Goal: Task Accomplishment & Management: Complete application form

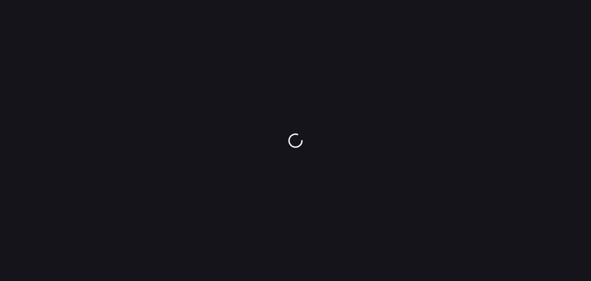
click at [334, 17] on div at bounding box center [295, 140] width 591 height 281
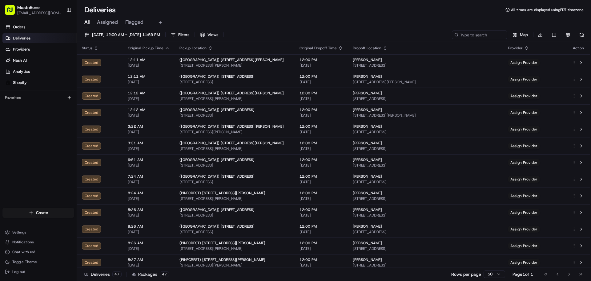
click at [43, 210] on html "MeatnBone [EMAIL_ADDRESS][DOMAIN_NAME] Toggle Sidebar Orders Deliveries Provide…" at bounding box center [295, 140] width 591 height 281
click at [101, 225] on link "Delivery" at bounding box center [111, 223] width 69 height 11
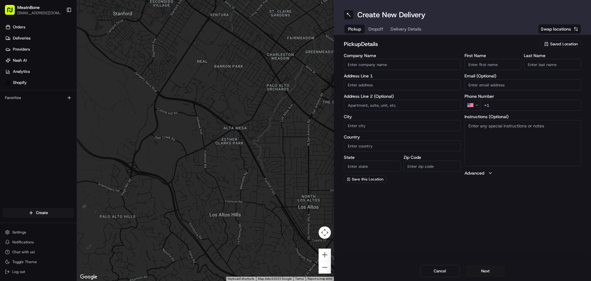
click at [394, 215] on div "Create New Delivery Pickup Dropoff Delivery Details Swap locations pickup Detai…" at bounding box center [462, 140] width 257 height 281
click at [398, 95] on body "MeatnBone mvenzala@meatnbone.com Toggle Sidebar Orders Deliveries Providers Nas…" at bounding box center [295, 140] width 591 height 281
click at [497, 216] on div "Create New Delivery Pickup Dropoff Delivery Details Swap locations pickup Detai…" at bounding box center [462, 140] width 257 height 281
click at [384, 81] on input "text" at bounding box center [402, 84] width 117 height 11
type input "[STREET_ADDRESS]"
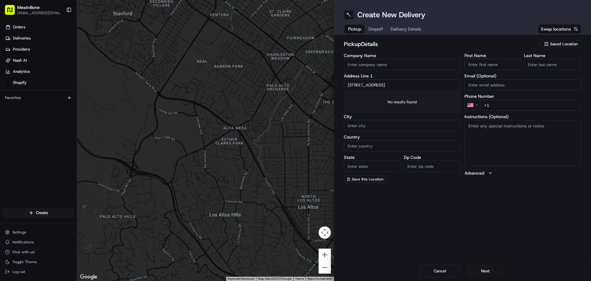
type input "[GEOGRAPHIC_DATA]"
type input "[US_STATE]"
type input "33142"
type input "meat"
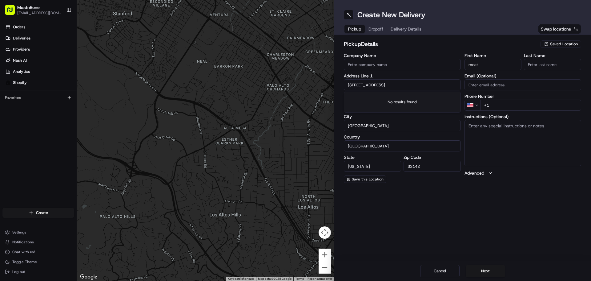
type input "bone"
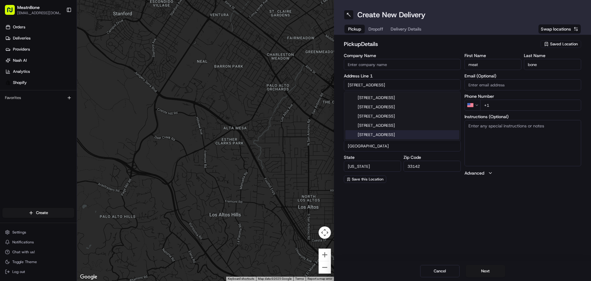
click at [457, 204] on div "Create New Delivery Pickup Dropoff Delivery Details Swap locations pickup Detai…" at bounding box center [462, 140] width 257 height 281
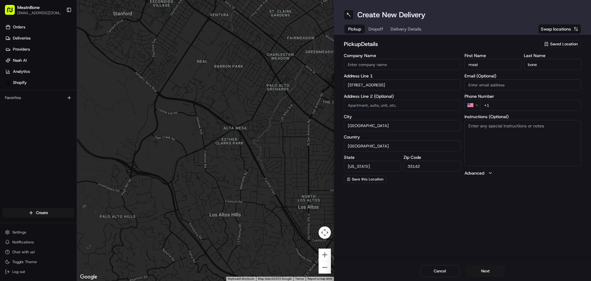
click at [490, 105] on input "+1" at bounding box center [530, 104] width 101 height 11
type input "[PHONE_NUMBER]"
click at [489, 209] on div "Create New Delivery Pickup Dropoff Delivery Details Swap locations pickup Detai…" at bounding box center [462, 140] width 257 height 281
click at [488, 270] on button "Next" at bounding box center [485, 271] width 39 height 12
click at [385, 61] on input "Company Name" at bounding box center [402, 64] width 117 height 11
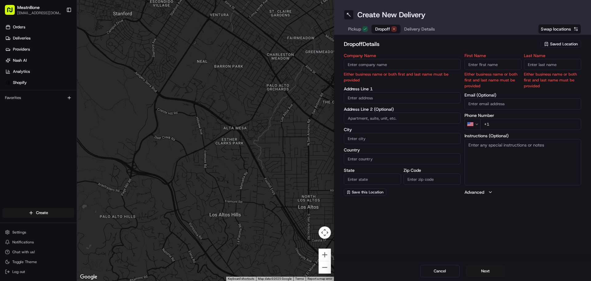
click at [500, 161] on textarea "Instructions (Optional)" at bounding box center [523, 162] width 117 height 46
paste textarea "Chef Oscar Monterroso 600 Northeast 5th Avenue Boca Raton FL 33432 United State…"
drag, startPoint x: 468, startPoint y: 160, endPoint x: 472, endPoint y: 158, distance: 4.5
click at [472, 158] on textarea "Chef Oscar Monterroso 600 Northeast 5th Avenue Boca Raton FL 33432 United State…" at bounding box center [523, 162] width 117 height 46
click at [480, 158] on textarea "Chef Oscar Monterroso 600 Northeast 5th Avenue Boca Raton FL 33432 United State…" at bounding box center [523, 162] width 117 height 46
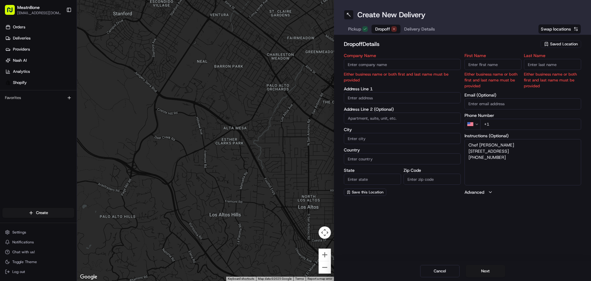
click at [477, 152] on textarea "Chef Oscar Monterroso 600 Northeast 5th Avenue Boca Raton FL 33432 United State…" at bounding box center [523, 162] width 117 height 46
click at [469, 145] on textarea "Chef Oscar Monterroso 600 Northeast 5th Avenue Boca Raton FL 33432 United State…" at bounding box center [523, 162] width 117 height 46
drag, startPoint x: 472, startPoint y: 145, endPoint x: 491, endPoint y: 147, distance: 19.2
click at [491, 147] on textarea "Chef Oscar Monterroso 600 Northeast 5th Avenue Boca Raton FL 33432 United State…" at bounding box center [523, 162] width 117 height 46
type textarea "Monterroso 600 Northeast 5th Avenue Boca Raton FL 33432 United States +1 516-23…"
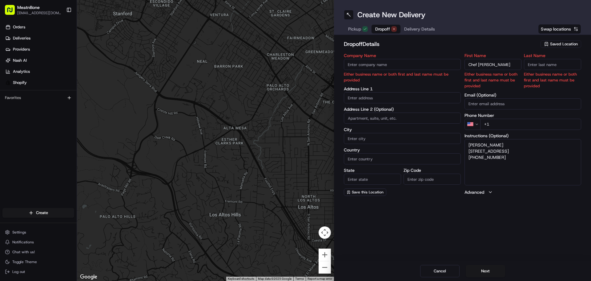
type input "Chef Oscar"
click at [481, 149] on textarea "Monterroso 600 Northeast 5th Avenue Boca Raton FL 33432 United States +1 516-23…" at bounding box center [523, 162] width 117 height 46
click at [481, 148] on textarea "Monterroso 600 Northeast 5th Avenue Boca Raton FL 33432 United States +1 516-23…" at bounding box center [523, 162] width 117 height 46
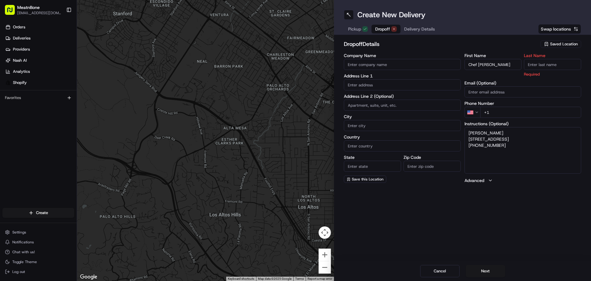
click at [486, 131] on textarea "Monterroso 600 Northeast 5th Avenue Boca Raton FL 33432 United States +1 516-23…" at bounding box center [523, 150] width 117 height 46
type textarea "600 Northeast 5th Avenue Boca Raton FL 33432 United States +1 516-233-5296"
type input "Monterroso"
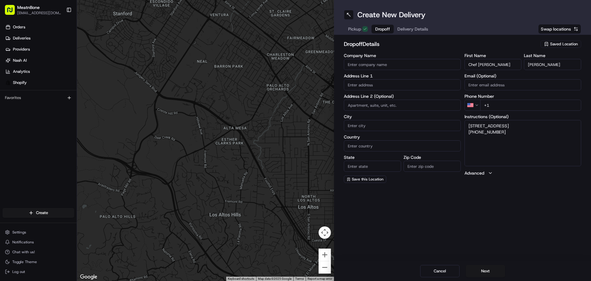
drag, startPoint x: 466, startPoint y: 137, endPoint x: 494, endPoint y: 141, distance: 28.0
click at [498, 144] on textarea "600 Northeast 5th Avenue Boca Raton FL 33432 United States +1 516-233-5296" at bounding box center [523, 143] width 117 height 46
drag, startPoint x: 469, startPoint y: 131, endPoint x: 510, endPoint y: 146, distance: 43.9
click at [510, 146] on textarea "600 Northeast 5th Avenue Boca Raton FL 33432 United States +1 516-233-5296" at bounding box center [523, 143] width 117 height 46
type textarea "+1 516-233-5296"
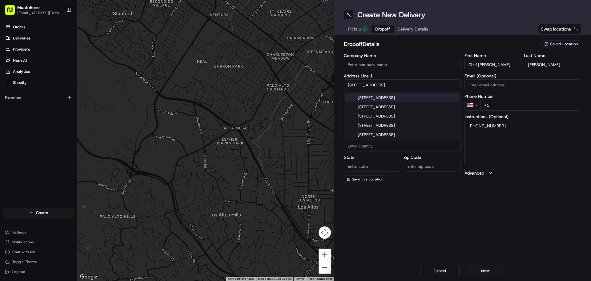
click at [394, 102] on div "600 Northeast 5th Avenue, Boca Raton, FL 33432, United States" at bounding box center [403, 97] width 114 height 9
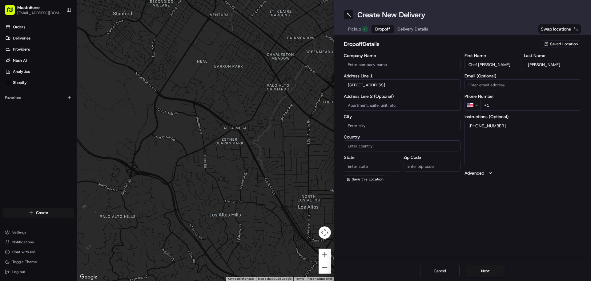
type input "600 NE 5th Ave, Boca Raton, FL 33432, USA"
type input "Boca Raton"
type input "[GEOGRAPHIC_DATA]"
type input "FL"
type input "33432"
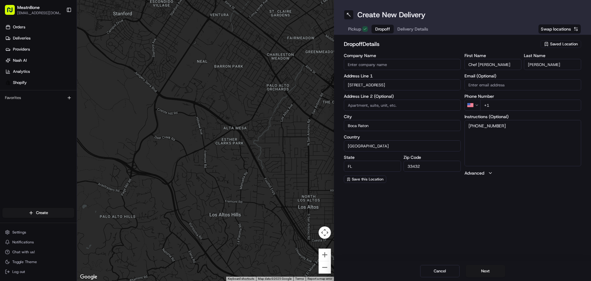
type input "600 Northeast 5th Avenue"
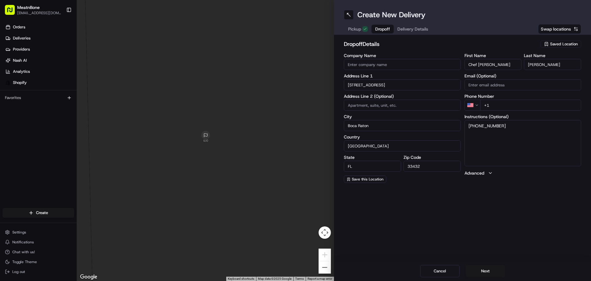
drag, startPoint x: 475, startPoint y: 131, endPoint x: 514, endPoint y: 131, distance: 39.1
click at [514, 131] on textarea "+1 516-233-5296" at bounding box center [523, 143] width 117 height 46
type textarea "+1"
type input "+1 516 233 5296"
drag, startPoint x: 460, startPoint y: 134, endPoint x: 455, endPoint y: 134, distance: 5.2
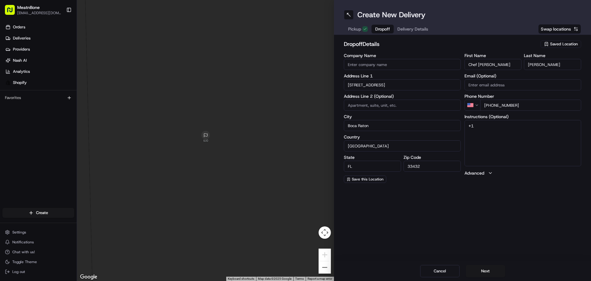
click at [455, 134] on div "Company Name Address Line 1 600 Northeast 5th Avenue Address Line 2 (Optional) …" at bounding box center [462, 117] width 237 height 129
click at [495, 274] on button "Next" at bounding box center [485, 271] width 39 height 12
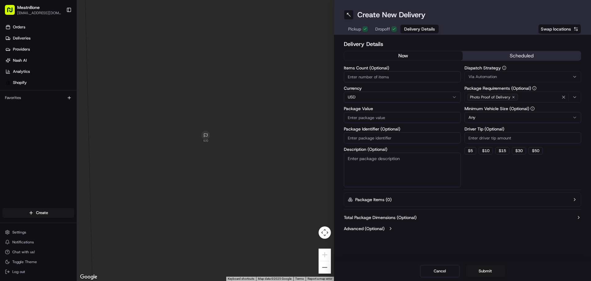
click at [363, 79] on input "Items Count (Optional)" at bounding box center [402, 76] width 117 height 11
click at [374, 114] on input "Package Value" at bounding box center [402, 117] width 117 height 11
type input "352"
click at [480, 234] on div "Delivery Details now scheduled Items Count (Optional) Currency USD Package Valu…" at bounding box center [462, 137] width 257 height 204
click at [385, 76] on input "Items Count (Optional)" at bounding box center [402, 76] width 117 height 11
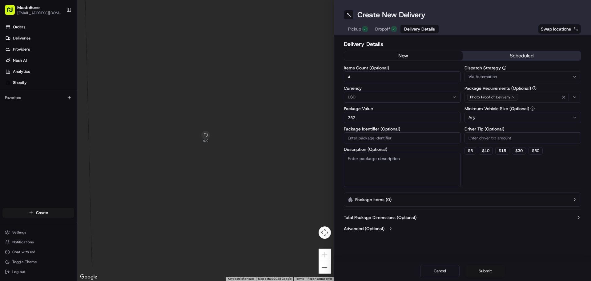
type input "4"
click at [488, 271] on button "Submit" at bounding box center [485, 271] width 39 height 12
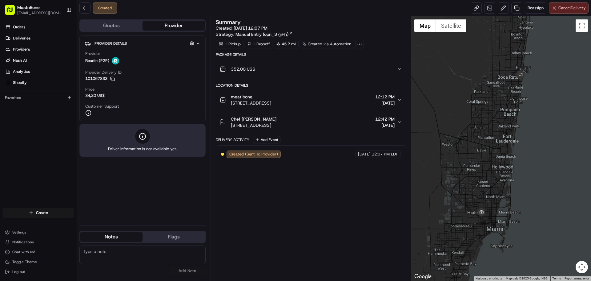
click at [311, 198] on div "Summary Created: 08/16/2025 12:07 PM Strategy: Manual Entry (opn_37jiHh) 1 Pick…" at bounding box center [311, 148] width 190 height 258
click at [189, 40] on button "button" at bounding box center [192, 43] width 8 height 8
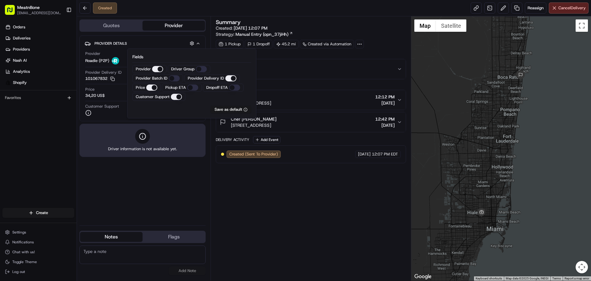
click at [171, 43] on div "Provider Details Hidden ( 4 )" at bounding box center [145, 43] width 101 height 8
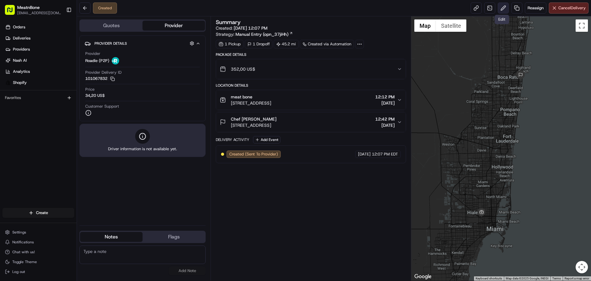
click at [500, 7] on button at bounding box center [503, 7] width 11 height 11
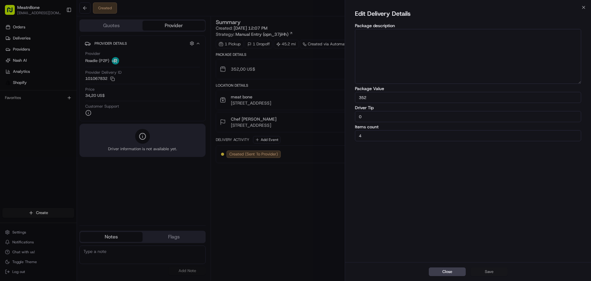
drag, startPoint x: 378, startPoint y: 113, endPoint x: 351, endPoint y: 117, distance: 27.4
click at [351, 117] on div "Edit Delivery Details Package description Package Value 352 Driver Tip 0 Items …" at bounding box center [468, 134] width 246 height 254
type input "10"
click at [491, 269] on button "Save" at bounding box center [489, 271] width 37 height 9
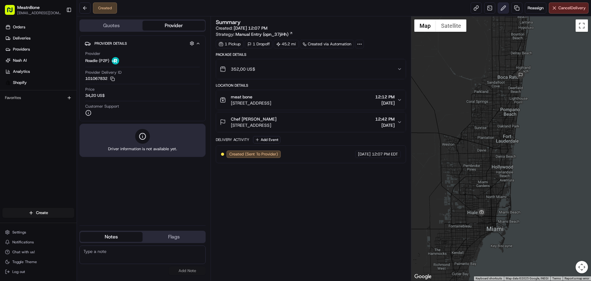
click at [498, 10] on button at bounding box center [503, 7] width 11 height 11
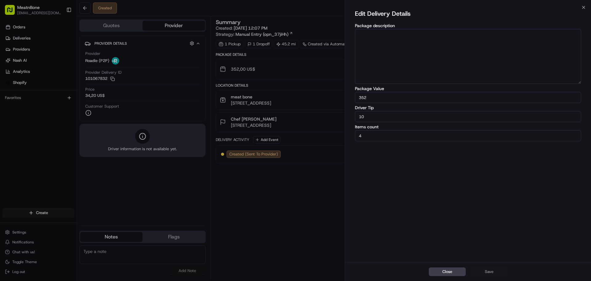
drag, startPoint x: 313, startPoint y: 203, endPoint x: 317, endPoint y: 201, distance: 4.6
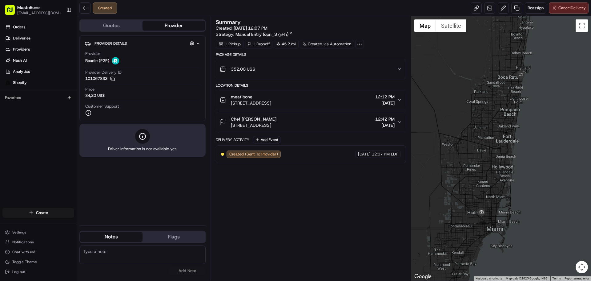
click at [295, 199] on div "Summary Created: 08/16/2025 12:07 PM Strategy: Manual Entry (opn_37jiHh) 1 Pick…" at bounding box center [311, 148] width 190 height 258
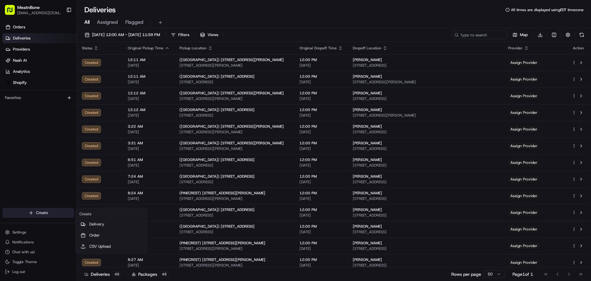
click at [40, 212] on html "MeatnBone [EMAIL_ADDRESS][DOMAIN_NAME] Toggle Sidebar Orders Deliveries Provide…" at bounding box center [295, 140] width 591 height 281
click at [99, 222] on link "Delivery" at bounding box center [111, 223] width 69 height 11
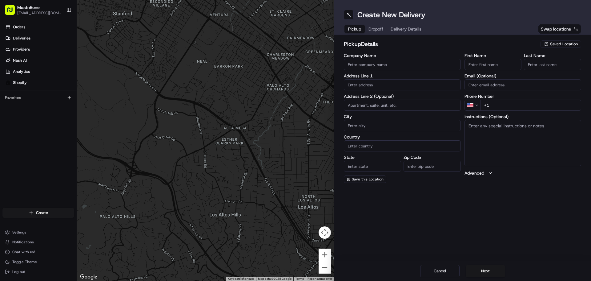
click at [509, 148] on textarea "Instructions (Optional)" at bounding box center [523, 143] width 117 height 46
drag, startPoint x: 509, startPoint y: 148, endPoint x: 361, endPoint y: 60, distance: 171.8
click at [361, 60] on input "Company Name" at bounding box center [402, 64] width 117 height 11
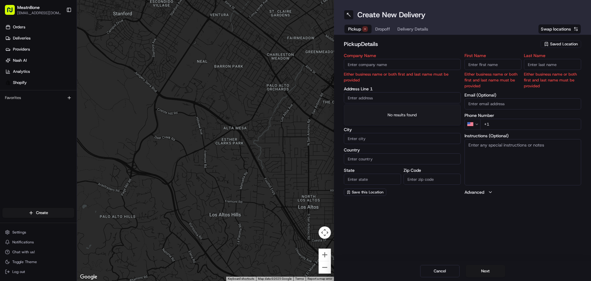
click at [362, 87] on div "Address Line 1" at bounding box center [402, 95] width 117 height 17
type input "[STREET_ADDRESS]"
type input "[GEOGRAPHIC_DATA]"
type input "[US_STATE]"
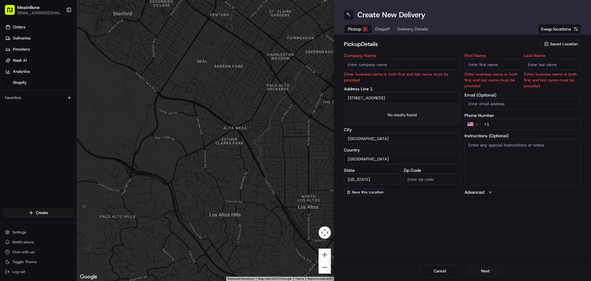
type input "33142"
type input "meat"
type input "bone"
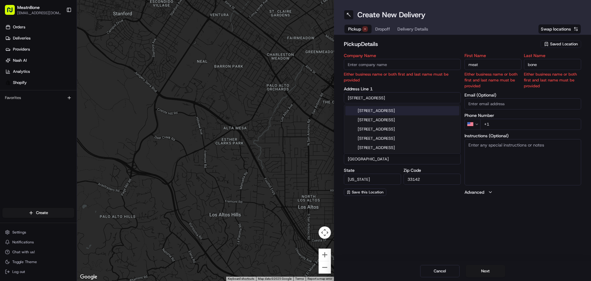
click at [408, 63] on input "Company Name" at bounding box center [402, 64] width 117 height 11
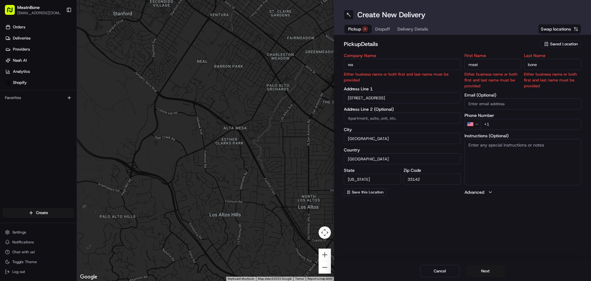
drag, startPoint x: 402, startPoint y: 69, endPoint x: 335, endPoint y: 64, distance: 67.3
click at [335, 64] on div "pickup Details Saved Location Company Name wa Either business name or both firs…" at bounding box center [462, 118] width 257 height 166
click at [353, 64] on input "mwat n bonw" at bounding box center [402, 64] width 117 height 11
click at [375, 65] on input "meat n bonw" at bounding box center [402, 64] width 117 height 11
type input "meat n bone"
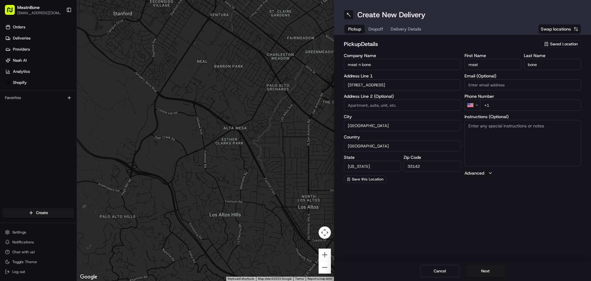
click at [479, 221] on div "Create New Delivery Pickup Dropoff Delivery Details Swap locations pickup Detai…" at bounding box center [462, 140] width 257 height 281
click at [493, 106] on input "+1" at bounding box center [530, 104] width 101 height 11
type input "[PHONE_NUMBER]"
click at [486, 270] on button "Next" at bounding box center [485, 271] width 39 height 12
click at [494, 134] on textarea "Instructions (Optional)" at bounding box center [523, 143] width 117 height 46
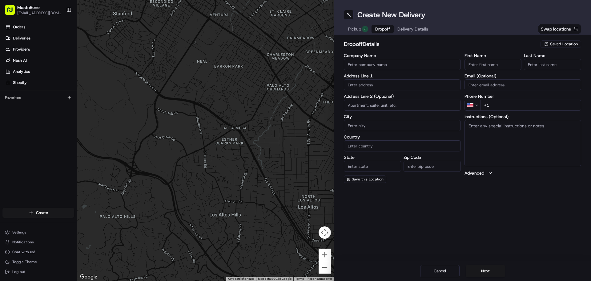
paste textarea "[PERSON_NAME] [STREET_ADDRESS][PERSON_NAME] [PHONE_NUMBER]"
drag, startPoint x: 480, startPoint y: 126, endPoint x: 495, endPoint y: 124, distance: 15.5
click at [504, 123] on textarea "[PERSON_NAME] [STREET_ADDRESS][PERSON_NAME] [PHONE_NUMBER]" at bounding box center [523, 143] width 117 height 46
drag, startPoint x: 478, startPoint y: 126, endPoint x: 500, endPoint y: 123, distance: 21.7
click at [500, 123] on textarea "[PERSON_NAME] [STREET_ADDRESS][PERSON_NAME] [PHONE_NUMBER]" at bounding box center [523, 143] width 117 height 46
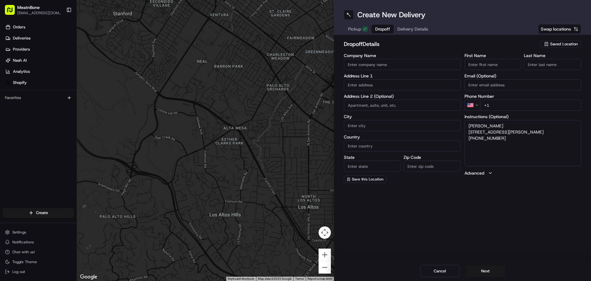
type textarea "[PERSON_NAME] [STREET_ADDRESS][PERSON_NAME] [PHONE_NUMBER]"
type input "[PERSON_NAME]"
click at [475, 125] on div "Instructions (Optional) [PERSON_NAME] [STREET_ADDRESS][PERSON_NAME] [PHONE_NUMB…" at bounding box center [523, 140] width 117 height 52
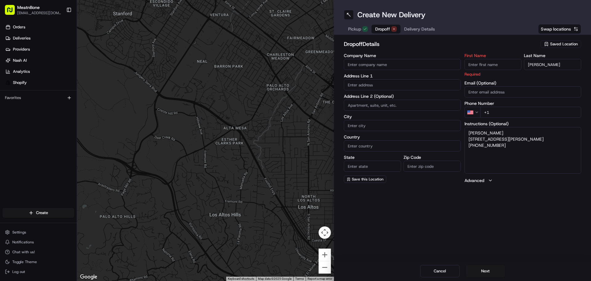
click at [475, 125] on label "Instructions (Optional)" at bounding box center [523, 123] width 117 height 4
click at [475, 127] on textarea "[PERSON_NAME] [STREET_ADDRESS][PERSON_NAME] [PHONE_NUMBER]" at bounding box center [523, 150] width 117 height 46
click at [475, 132] on textarea "[PERSON_NAME] [STREET_ADDRESS][PERSON_NAME] [PHONE_NUMBER]" at bounding box center [523, 150] width 117 height 46
drag, startPoint x: 475, startPoint y: 132, endPoint x: 485, endPoint y: 59, distance: 74.3
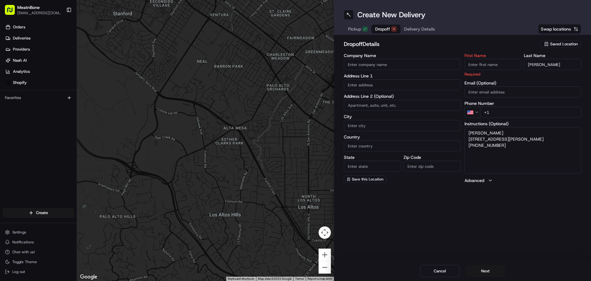
click at [485, 59] on div "First Name Required Last Name [PERSON_NAME] Email (Optional) Phone Number US +1…" at bounding box center [523, 118] width 117 height 130
type textarea "[STREET_ADDRESS] [PHONE_NUMBER]"
type input "[PERSON_NAME]"
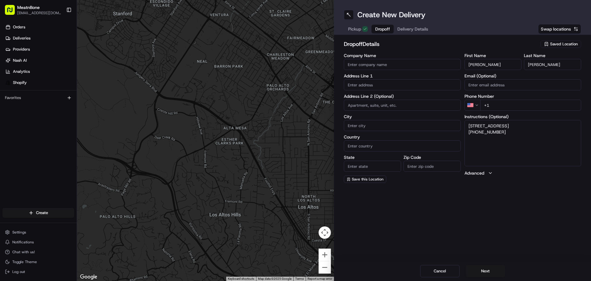
drag, startPoint x: 469, startPoint y: 132, endPoint x: 492, endPoint y: 131, distance: 22.8
click at [492, 131] on textarea "[STREET_ADDRESS] [PHONE_NUMBER]" at bounding box center [523, 143] width 117 height 46
drag, startPoint x: 467, startPoint y: 124, endPoint x: 512, endPoint y: 131, distance: 46.4
click at [512, 131] on textarea "[STREET_ADDRESS] [PHONE_NUMBER]" at bounding box center [523, 143] width 117 height 46
click at [483, 132] on textarea "[STREET_ADDRESS] [PHONE_NUMBER]" at bounding box center [523, 143] width 117 height 46
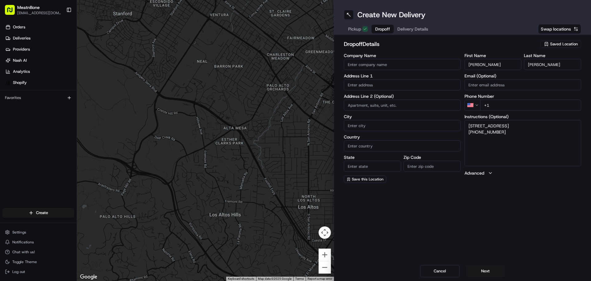
drag, startPoint x: 467, startPoint y: 126, endPoint x: 514, endPoint y: 143, distance: 50.9
click at [514, 143] on textarea "[STREET_ADDRESS] [PHONE_NUMBER]" at bounding box center [523, 143] width 117 height 46
type textarea "[PHONE_NUMBER]"
click at [400, 100] on div "[STREET_ADDRESS]" at bounding box center [403, 97] width 114 height 9
type input "[STREET_ADDRESS]"
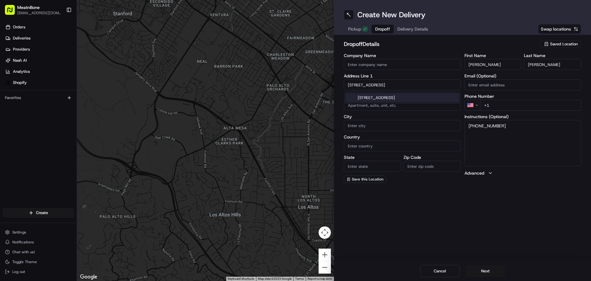
type input "1523"
type input "Coral Gables"
type input "[GEOGRAPHIC_DATA]"
type input "FL"
type input "33134"
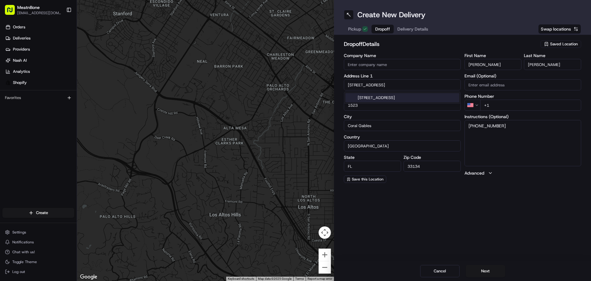
type input "[STREET_ADDRESS]"
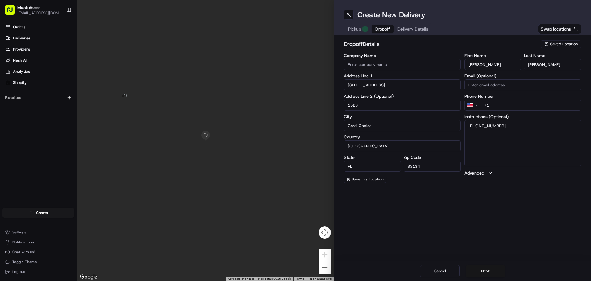
click at [491, 272] on button "Next" at bounding box center [485, 271] width 39 height 12
click at [504, 105] on input "+1" at bounding box center [530, 104] width 101 height 11
drag, startPoint x: 475, startPoint y: 135, endPoint x: 520, endPoint y: 130, distance: 44.3
click at [520, 130] on textarea "[PHONE_NUMBER]" at bounding box center [523, 150] width 117 height 46
type textarea "+1"
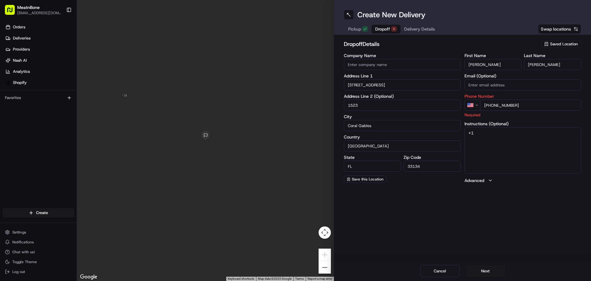
type input "[PHONE_NUMBER]"
drag, startPoint x: 450, startPoint y: 129, endPoint x: 442, endPoint y: 127, distance: 8.8
click at [445, 128] on div "Company Name Address Line [GEOGRAPHIC_DATA][STREET_ADDRESS] Address Line 2 (Opt…" at bounding box center [462, 118] width 237 height 130
click at [488, 269] on button "Next" at bounding box center [485, 271] width 39 height 12
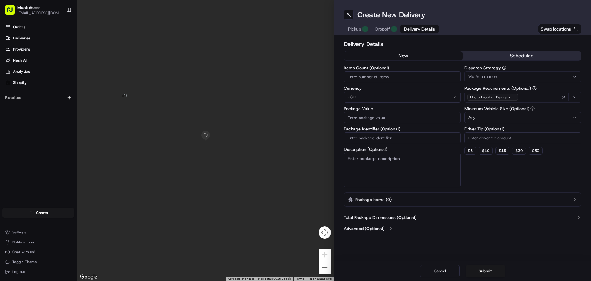
click at [368, 80] on input "Items Count (Optional)" at bounding box center [402, 76] width 117 height 11
type input "1"
click at [356, 121] on input "Package Value" at bounding box center [402, 117] width 117 height 11
type input "200"
click at [483, 268] on button "Submit" at bounding box center [485, 271] width 39 height 12
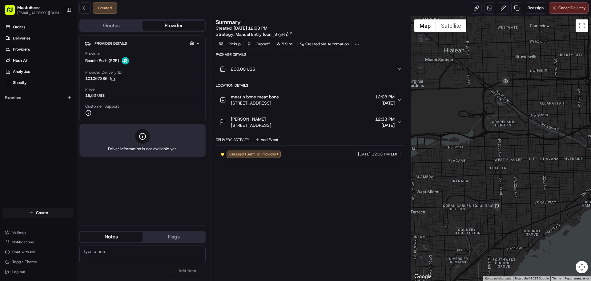
click at [300, 207] on div "Summary Created: [DATE] 12:03 PM Strategy: Manual Entry (opn_37jiHh) 1 Pickup 1…" at bounding box center [311, 148] width 190 height 258
click at [327, 185] on div "Summary Created: [DATE] 12:03 PM Strategy: Manual Entry (opn_37jiHh) 1 Pickup 1…" at bounding box center [311, 148] width 190 height 258
click at [336, 205] on div "Summary Created: [DATE] 12:03 PM Strategy: Manual Entry (opn_37jiHh) 1 Pickup 1…" at bounding box center [311, 148] width 190 height 258
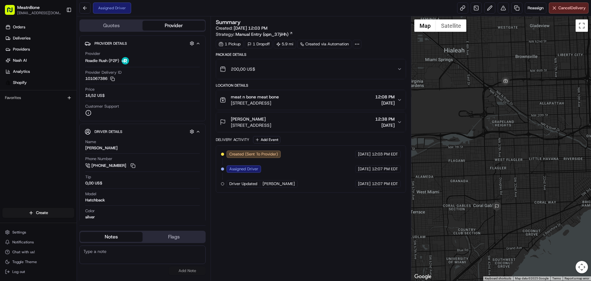
click at [293, 224] on div "Summary Created: [DATE] 12:03 PM Strategy: Manual Entry (opn_37jiHh) 1 Pickup 1…" at bounding box center [311, 148] width 190 height 258
click at [319, 216] on div "Summary Created: [DATE] 12:03 PM Strategy: Manual Entry (opn_37jiHh) 1 Pickup 1…" at bounding box center [311, 148] width 190 height 258
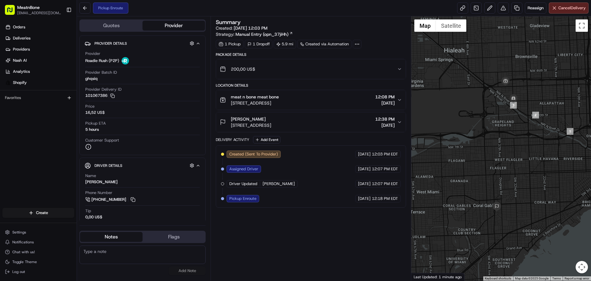
click at [310, 213] on div "Summary Created: [DATE] 12:03 PM Strategy: Manual Entry (opn_37jiHh) 1 Pickup 1…" at bounding box center [311, 148] width 190 height 258
click at [121, 121] on div "Pickup ETA 5 hours" at bounding box center [142, 126] width 115 height 12
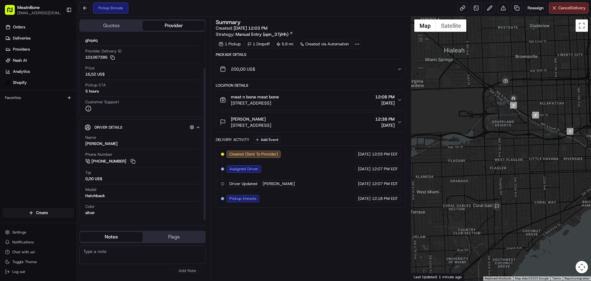
scroll to position [40, 0]
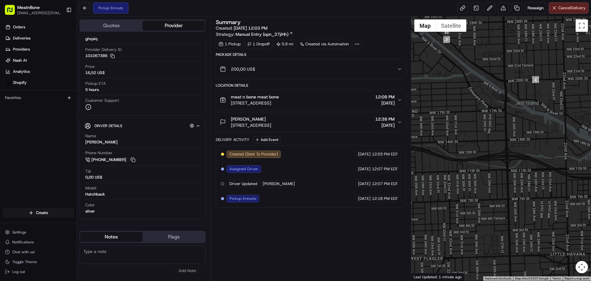
drag, startPoint x: 507, startPoint y: 99, endPoint x: 425, endPoint y: 85, distance: 83.4
click at [425, 85] on div at bounding box center [501, 148] width 180 height 264
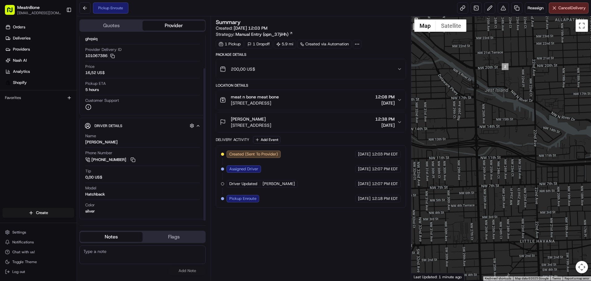
click at [102, 91] on div "Pickup ETA 5 hours" at bounding box center [142, 87] width 115 height 12
click at [95, 91] on div "5 hours" at bounding box center [92, 90] width 14 height 6
click at [309, 229] on div "Summary Created: [DATE] 12:03 PM Strategy: Manual Entry (opn_37jiHh) 1 Pickup 1…" at bounding box center [311, 148] width 190 height 258
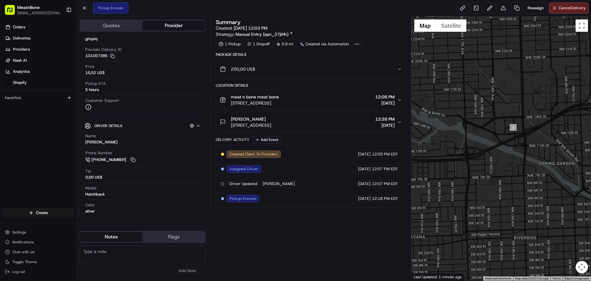
drag, startPoint x: 482, startPoint y: 113, endPoint x: 472, endPoint y: 132, distance: 21.2
click at [372, 113] on div "Quotes Provider Provider Details Hidden ( 2 ) Provider Roadie Rush (P2P) Provid…" at bounding box center [334, 148] width 514 height 264
